Goal: Task Accomplishment & Management: Manage account settings

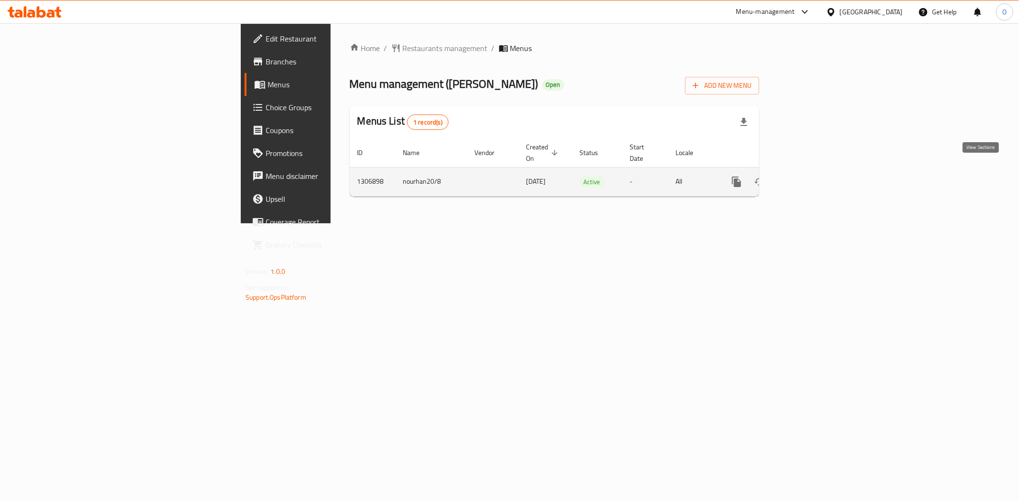
click at [817, 173] on link "enhanced table" at bounding box center [805, 181] width 23 height 23
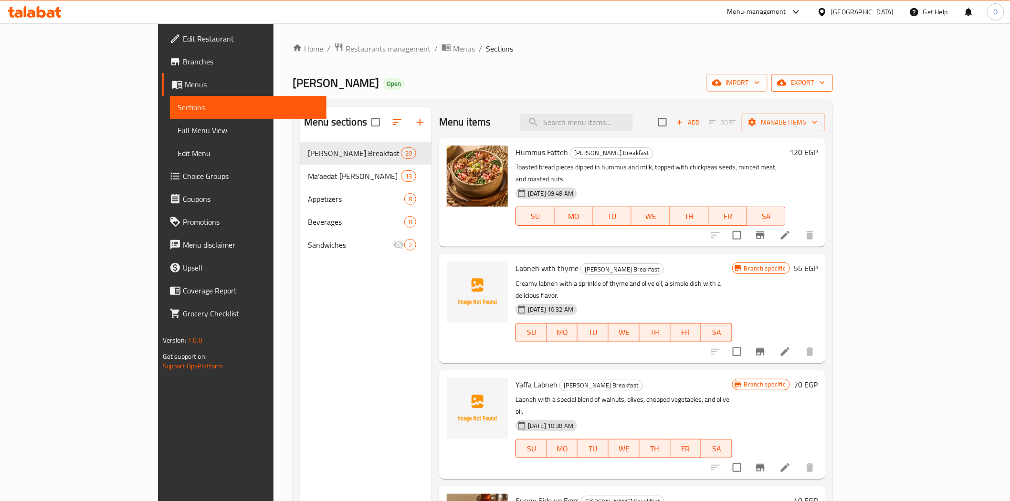
click at [826, 85] on span "export" at bounding box center [802, 83] width 46 height 12
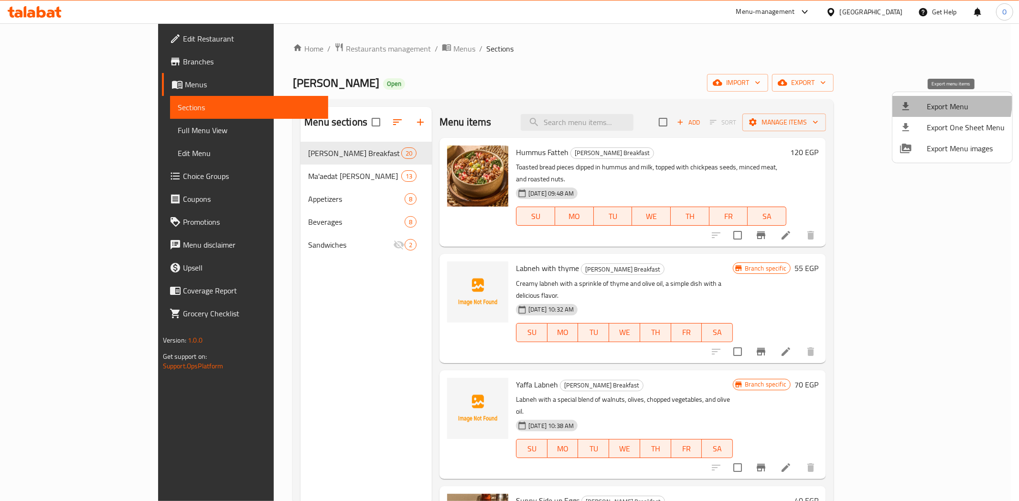
click at [940, 103] on span "Export Menu" at bounding box center [965, 106] width 78 height 11
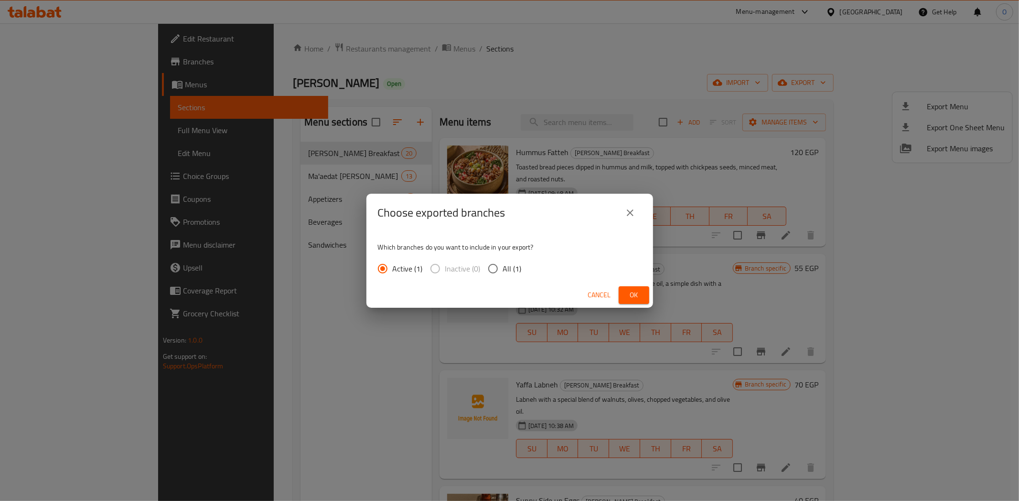
click at [639, 287] on button "Ok" at bounding box center [633, 296] width 31 height 18
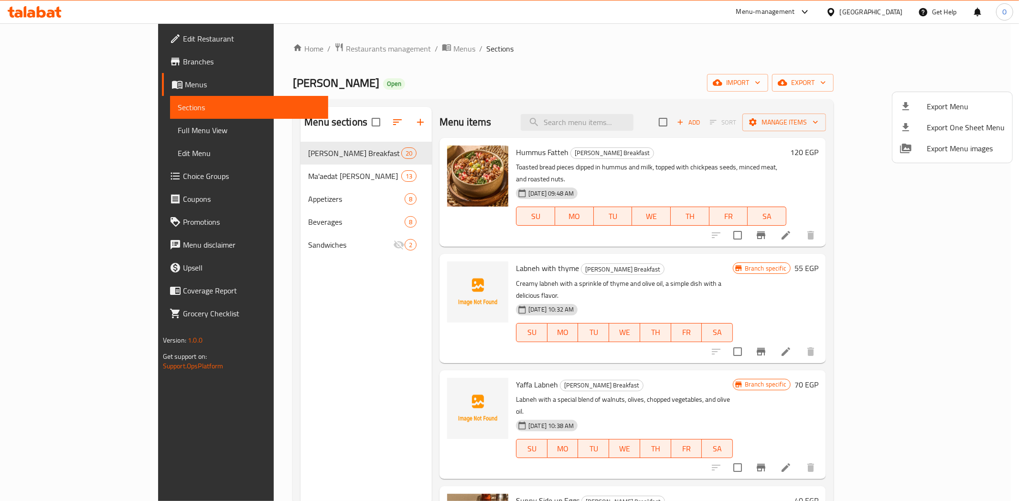
click at [352, 332] on div at bounding box center [509, 250] width 1019 height 501
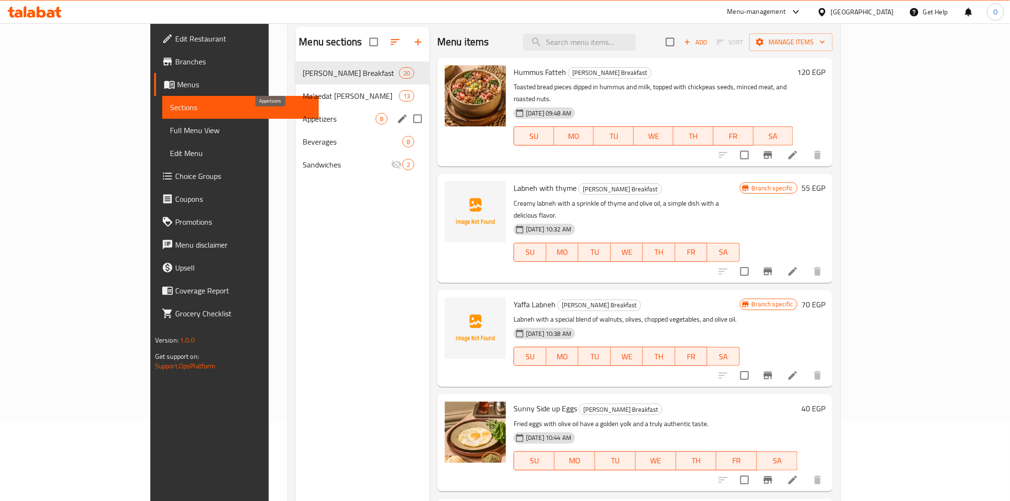
scroll to position [27, 0]
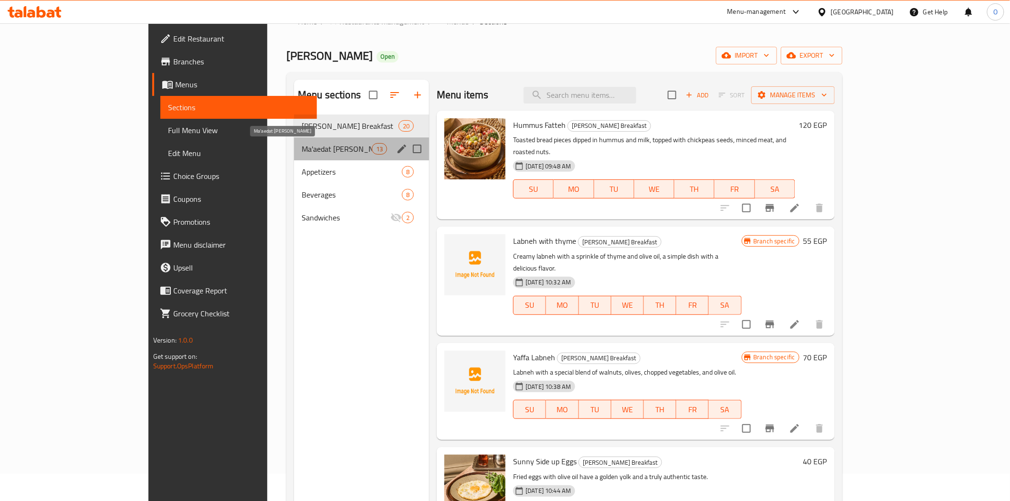
click at [326, 153] on span "Ma'aedat [PERSON_NAME]" at bounding box center [337, 148] width 70 height 11
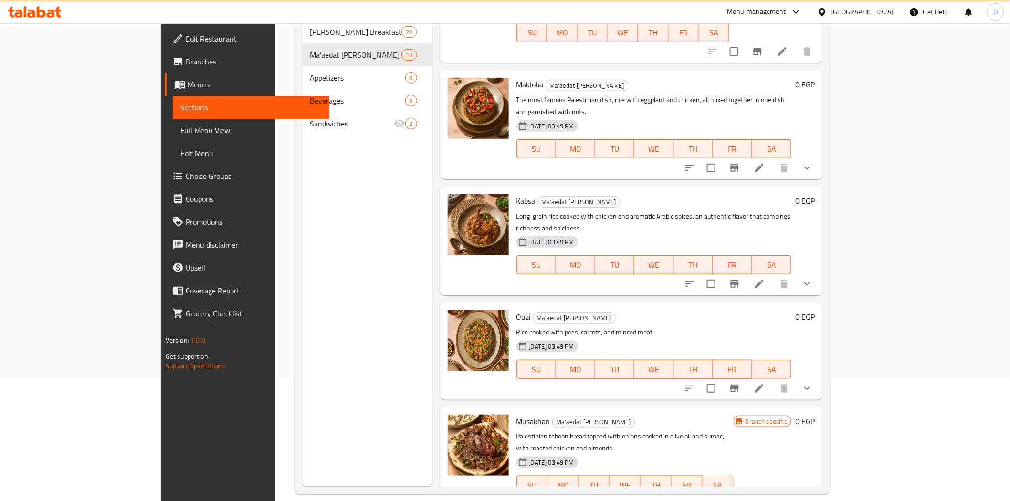
scroll to position [134, 0]
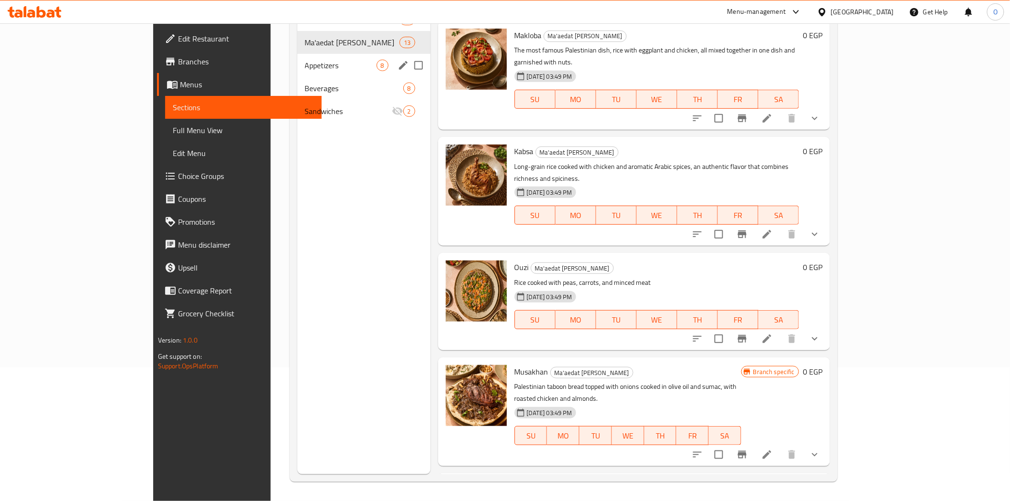
click at [298, 75] on div "Appetizers 8" at bounding box center [364, 65] width 133 height 23
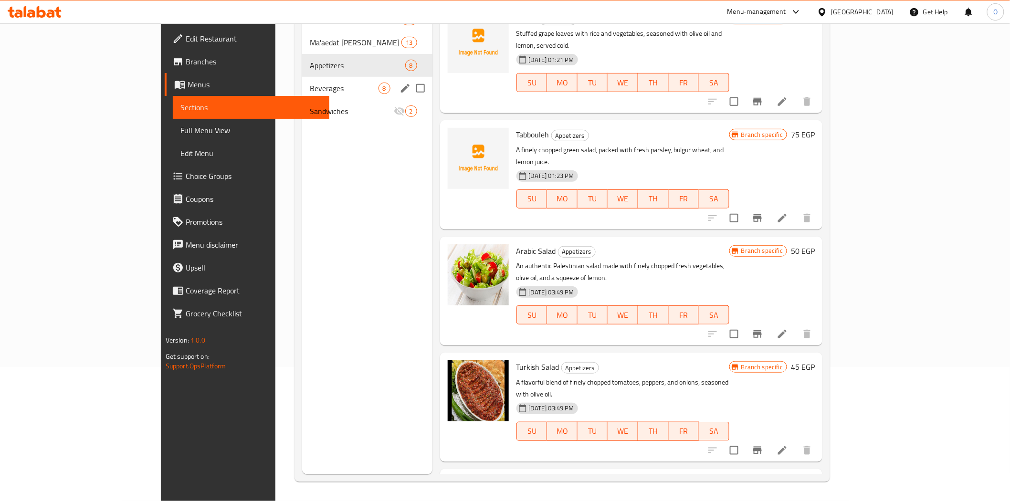
click at [310, 90] on span "Beverages" at bounding box center [344, 88] width 68 height 11
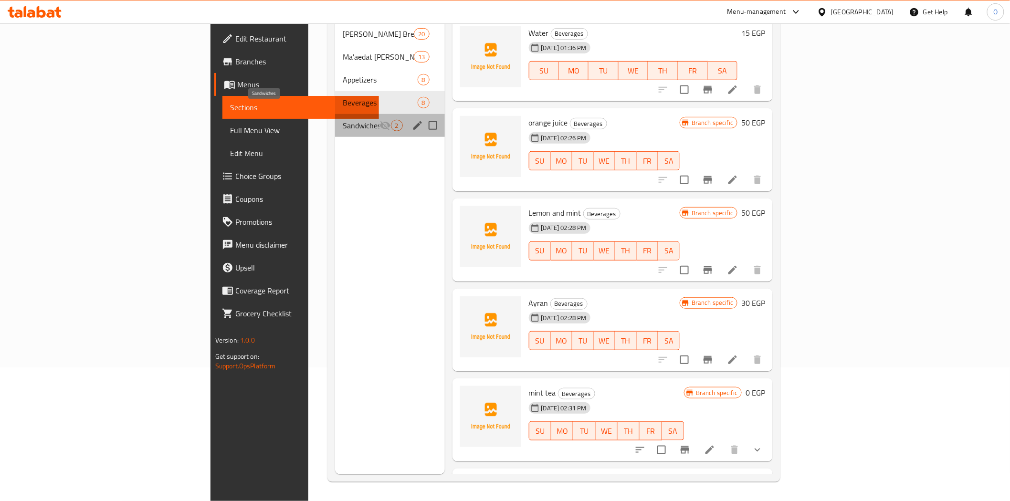
click at [343, 120] on span "Sandwiches" at bounding box center [361, 125] width 36 height 11
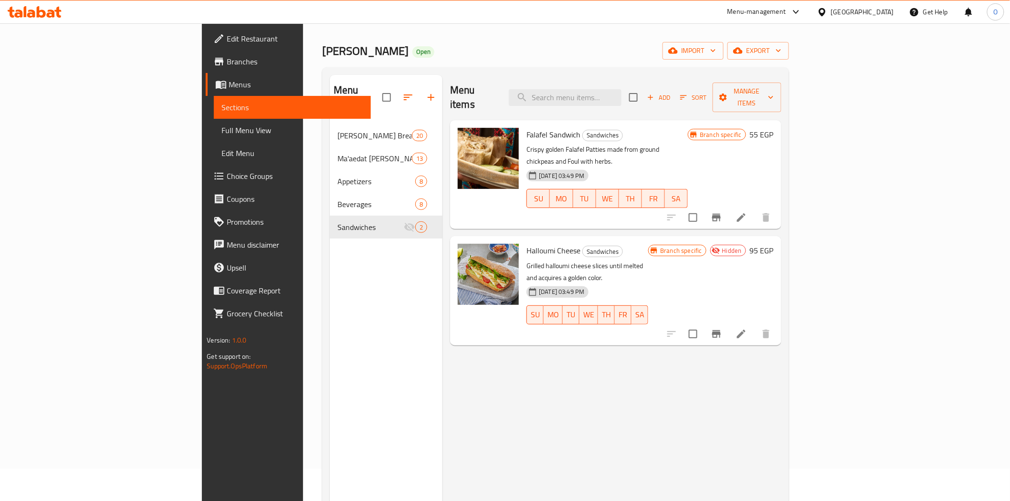
scroll to position [27, 0]
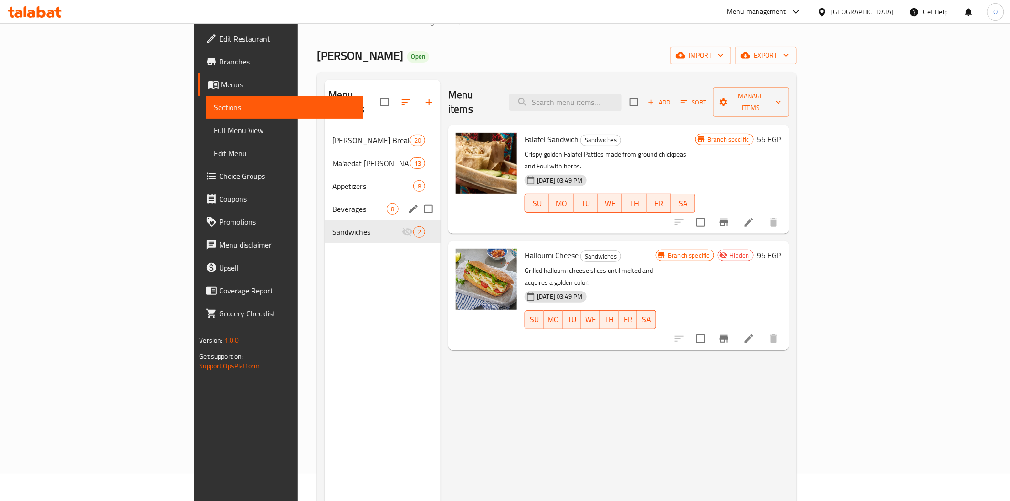
click at [325, 202] on div "Beverages 8" at bounding box center [383, 209] width 116 height 23
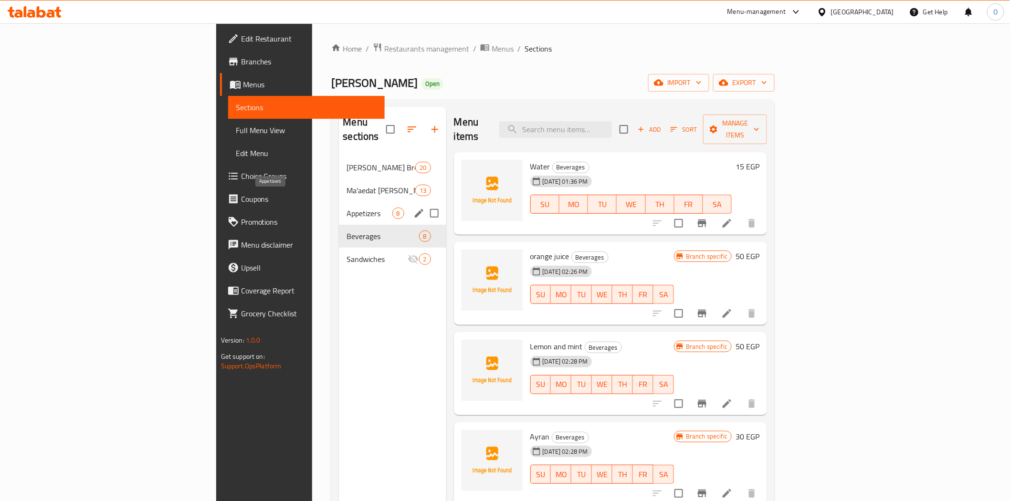
click at [347, 208] on span "Appetizers" at bounding box center [369, 213] width 45 height 11
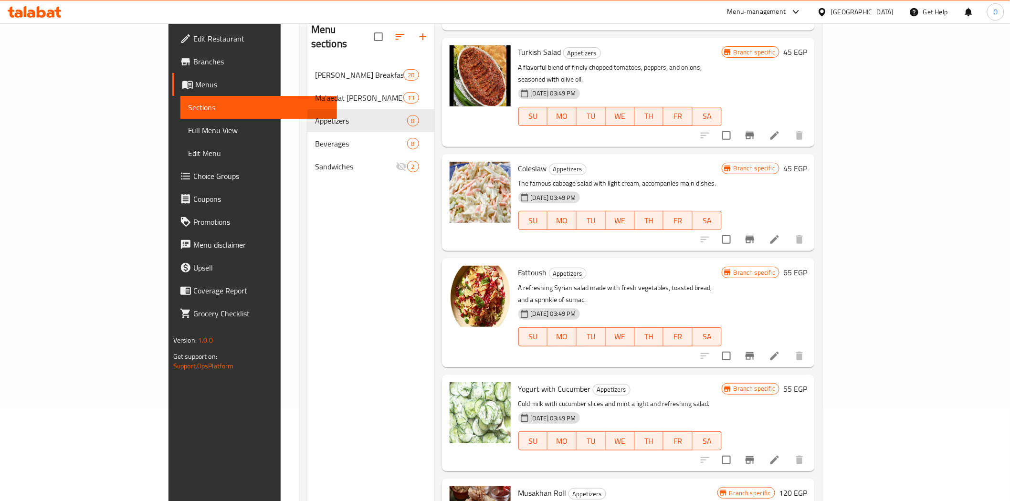
scroll to position [27, 0]
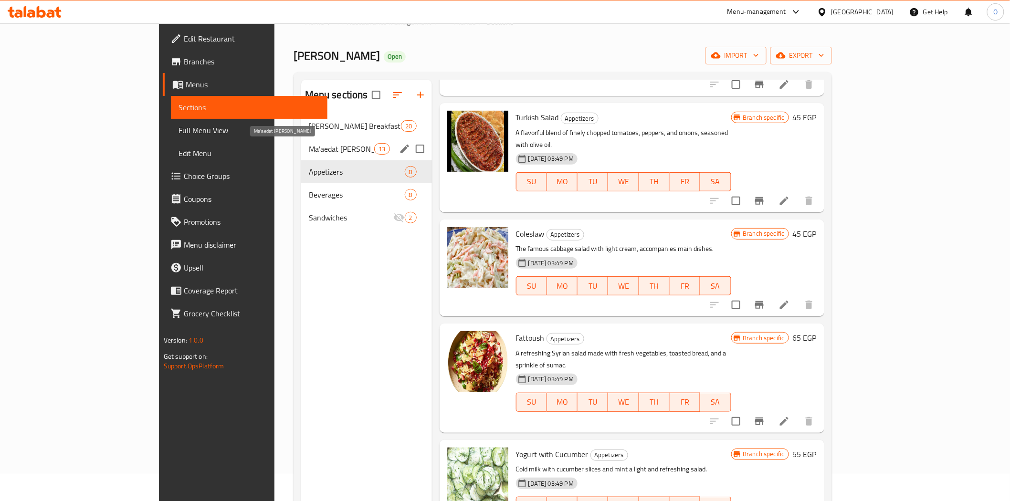
click at [309, 146] on span "Ma'aedat [PERSON_NAME]" at bounding box center [342, 148] width 66 height 11
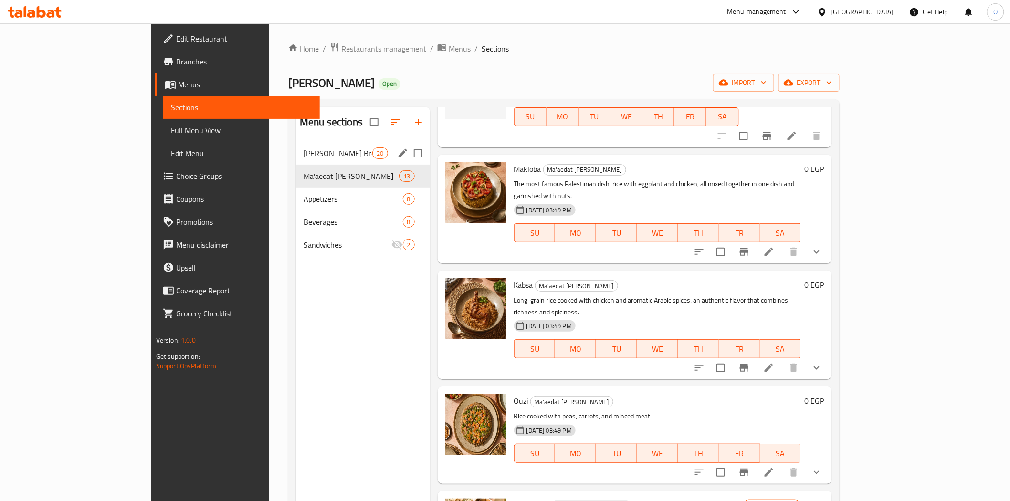
click at [296, 144] on div "[PERSON_NAME] Breakfast 20" at bounding box center [363, 153] width 134 height 23
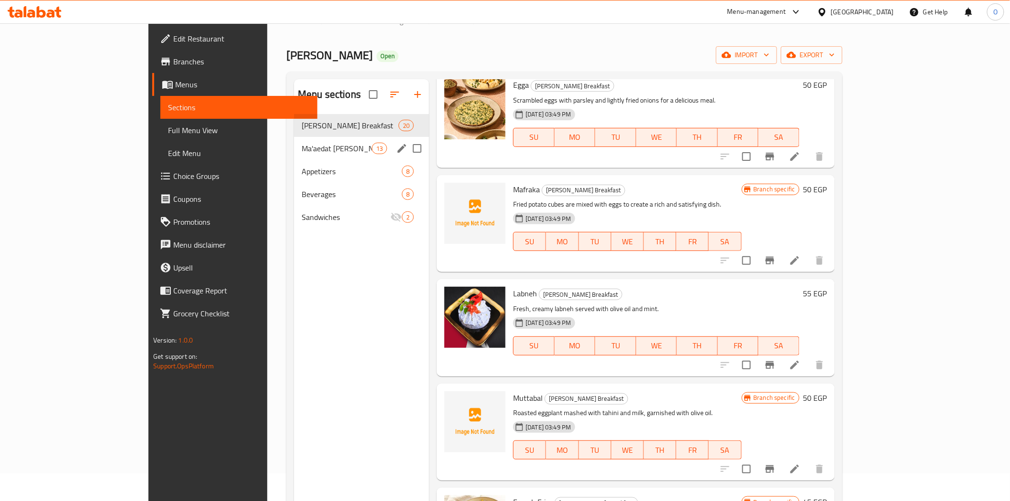
scroll to position [27, 0]
click at [302, 128] on span "[PERSON_NAME] Breakfast" at bounding box center [337, 125] width 70 height 11
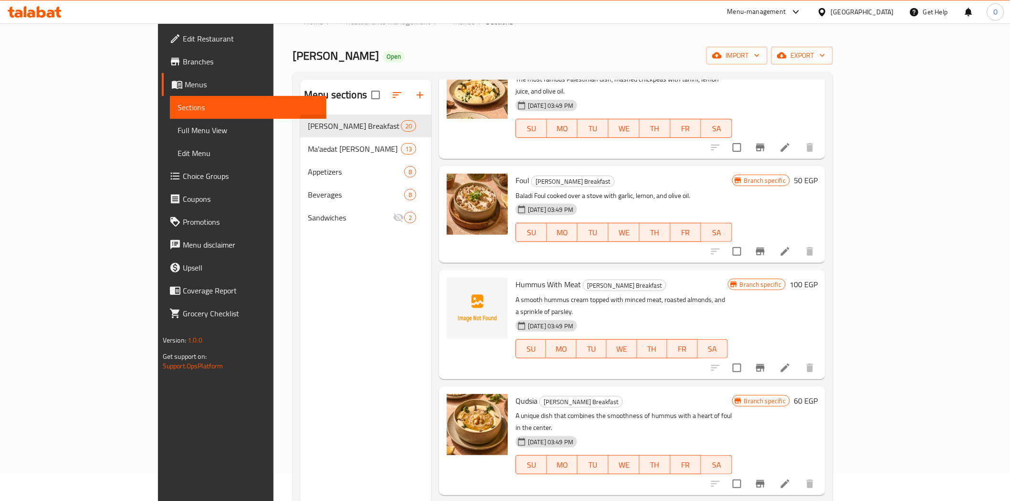
scroll to position [1326, 0]
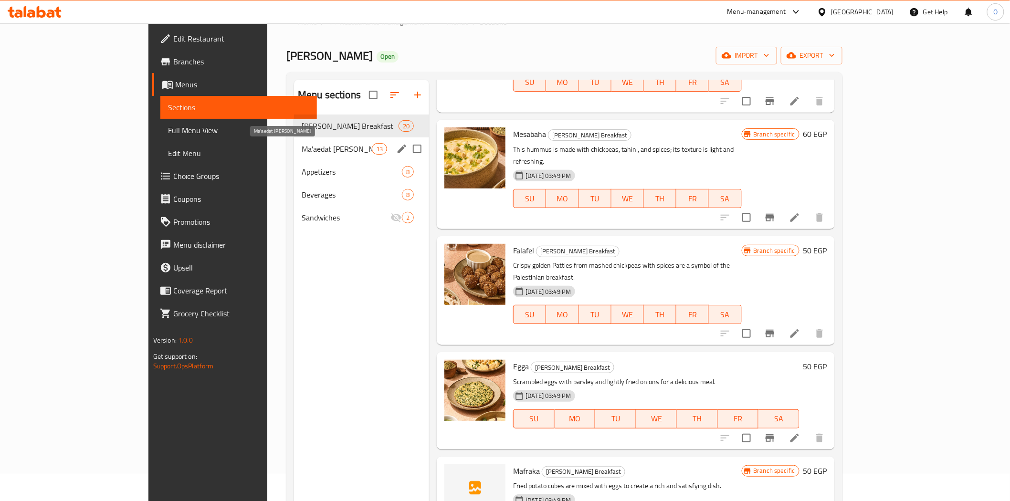
click at [302, 146] on span "Ma'aedat [PERSON_NAME]" at bounding box center [337, 148] width 70 height 11
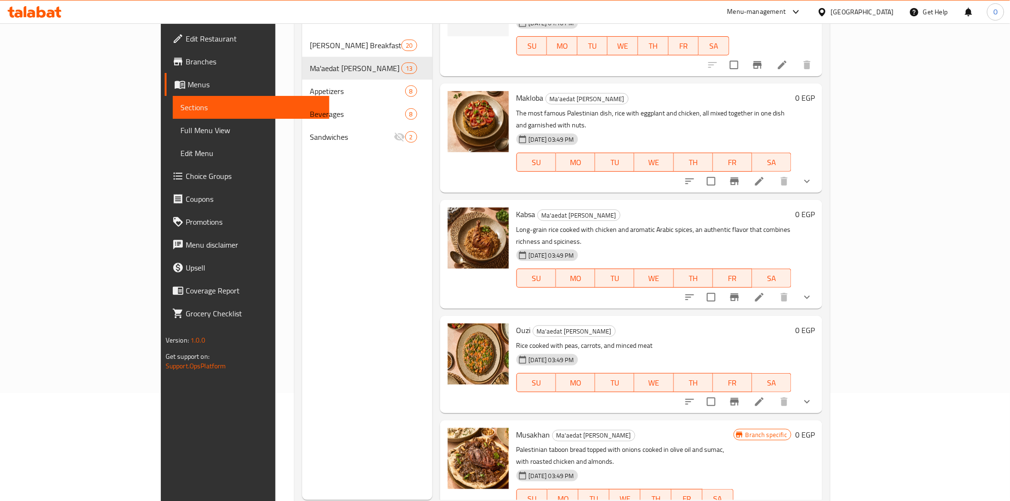
scroll to position [134, 0]
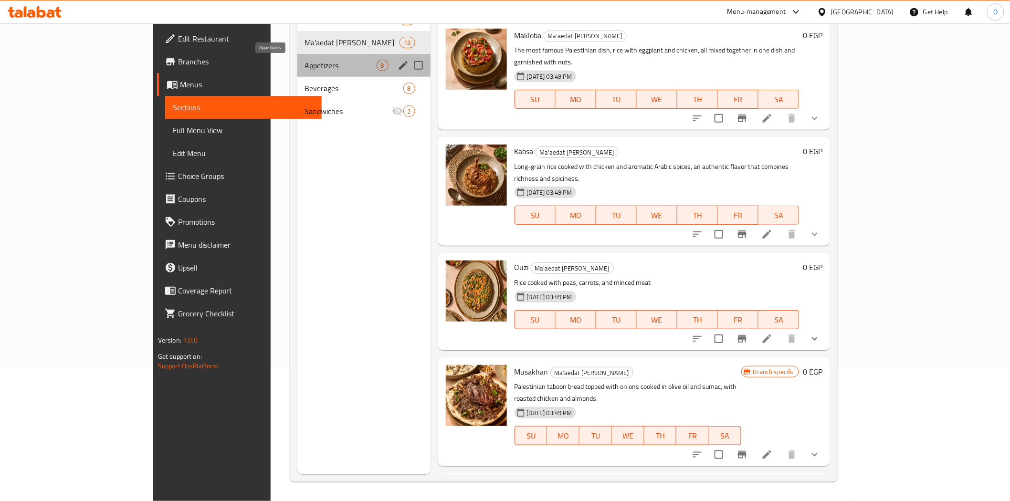
click at [305, 61] on span "Appetizers" at bounding box center [341, 65] width 72 height 11
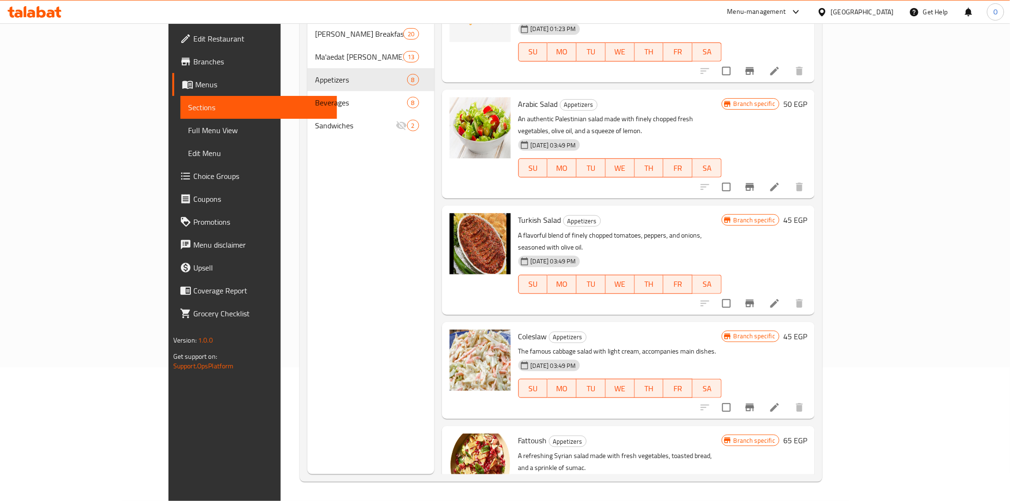
scroll to position [356, 0]
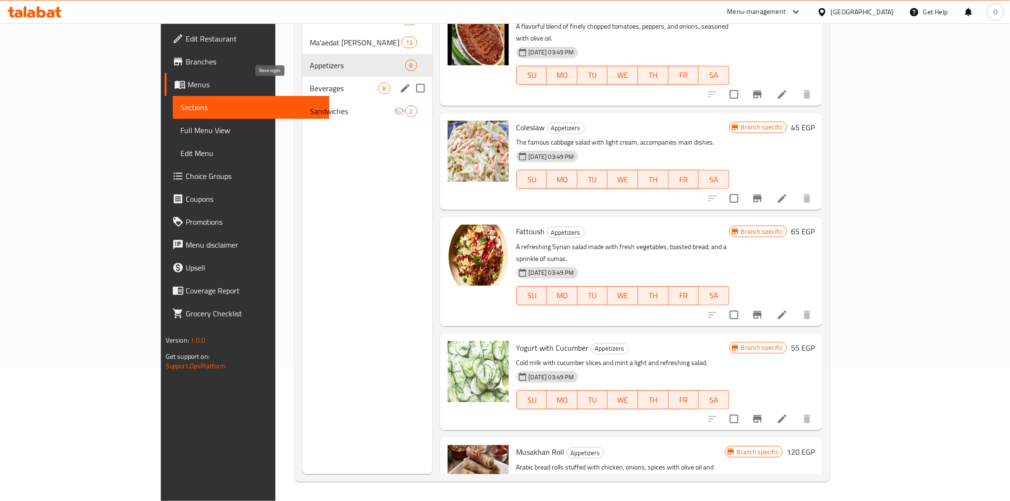
click at [310, 92] on span "Beverages" at bounding box center [344, 88] width 68 height 11
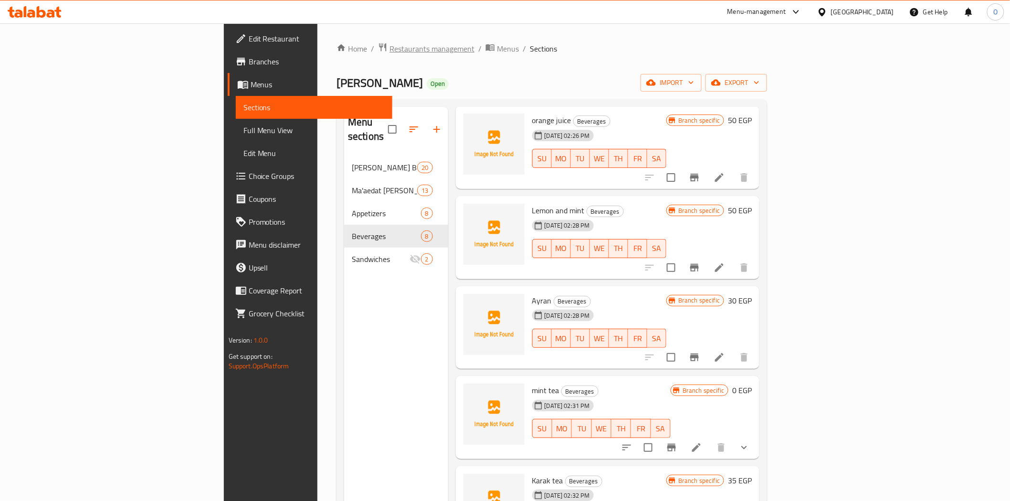
click at [390, 51] on span "Restaurants management" at bounding box center [432, 48] width 85 height 11
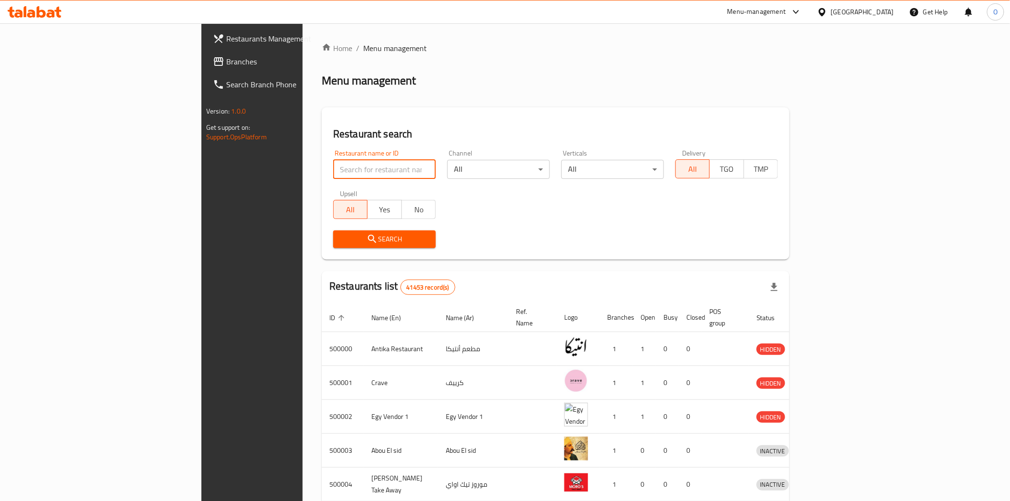
paste input "705221"
type input "705221"
click at [341, 239] on span "Search" at bounding box center [384, 240] width 87 height 12
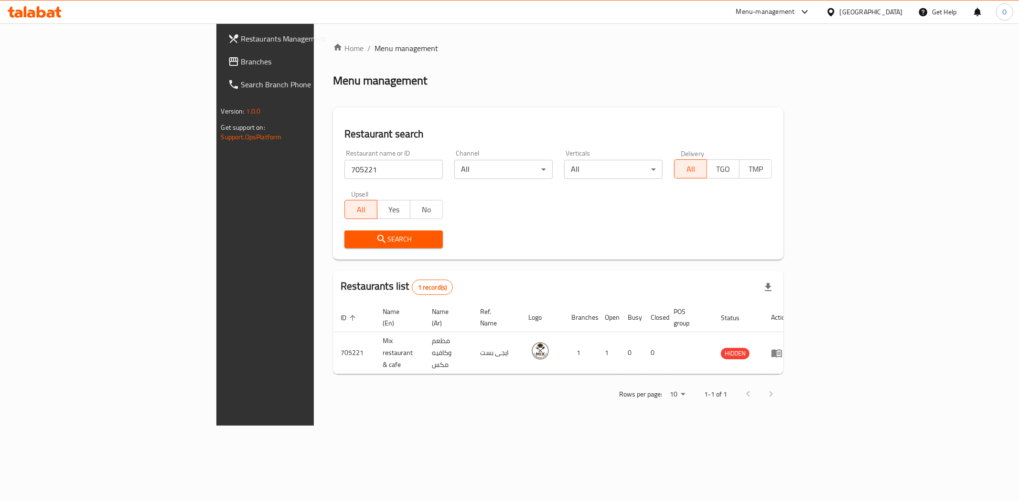
click at [795, 16] on div "Menu-management" at bounding box center [765, 11] width 59 height 11
click at [772, 130] on div "Restaurant-Management" at bounding box center [759, 128] width 75 height 11
